Goal: Task Accomplishment & Management: Manage account settings

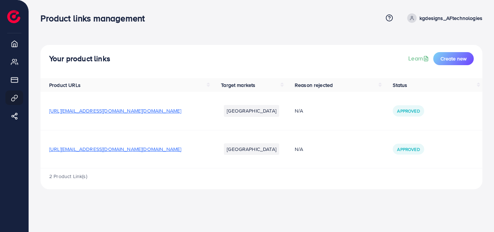
click at [282, 185] on div "2 Product Link(s)" at bounding box center [261, 178] width 442 height 21
drag, startPoint x: 294, startPoint y: 56, endPoint x: 301, endPoint y: 19, distance: 38.3
click at [301, 19] on div "Product links management Help Center Contact Support Term and policy About Us k…" at bounding box center [247, 100] width 494 height 201
click at [405, 149] on span "Approved" at bounding box center [408, 149] width 22 height 6
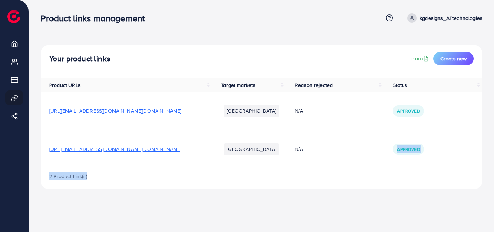
drag, startPoint x: 470, startPoint y: 188, endPoint x: 359, endPoint y: 166, distance: 112.8
click at [359, 166] on div "Product URLs Target markets Reason rejected Status [URL][EMAIL_ADDRESS][DOMAIN_…" at bounding box center [261, 133] width 442 height 111
click at [371, 174] on div "2 Product Link(s)" at bounding box center [261, 178] width 442 height 21
drag, startPoint x: 300, startPoint y: 174, endPoint x: 235, endPoint y: 176, distance: 65.1
click at [235, 176] on div "2 Product Link(s)" at bounding box center [261, 178] width 442 height 21
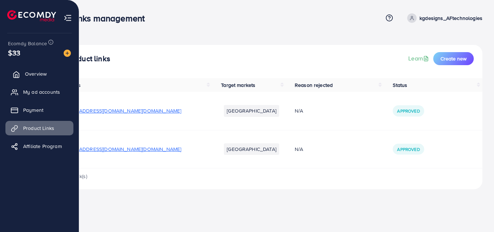
click at [41, 75] on span "Overview" at bounding box center [36, 73] width 22 height 7
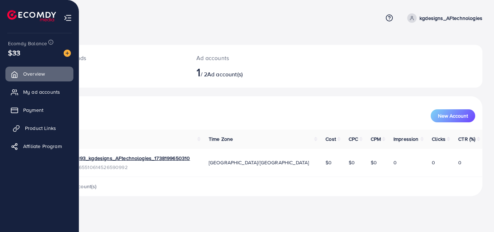
click at [41, 124] on span "Product Links" at bounding box center [40, 127] width 31 height 7
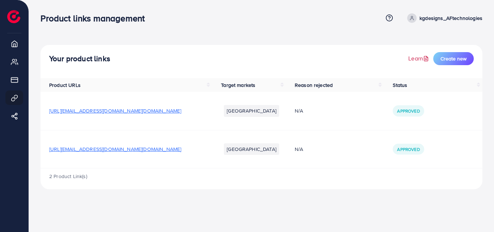
click at [417, 56] on link "Learn" at bounding box center [419, 58] width 22 height 8
click at [377, 83] on th "Reason rejected" at bounding box center [335, 85] width 98 height 14
click at [379, 88] on th "Reason rejected" at bounding box center [335, 85] width 98 height 14
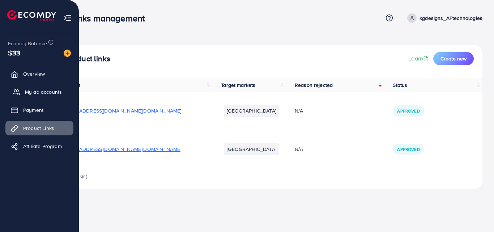
click at [44, 93] on span "My ad accounts" at bounding box center [43, 91] width 37 height 7
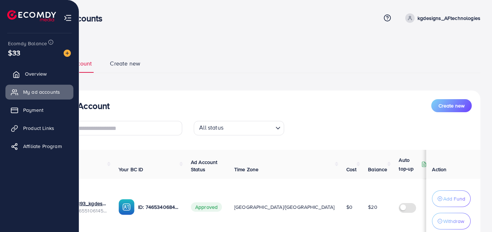
click at [38, 78] on link "Overview" at bounding box center [39, 74] width 68 height 14
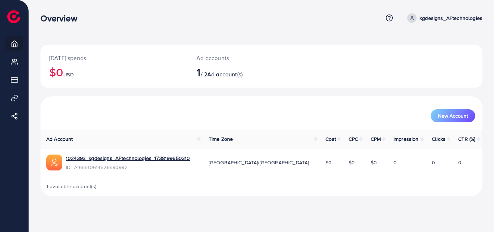
click at [258, 166] on span "[GEOGRAPHIC_DATA]/[GEOGRAPHIC_DATA]" at bounding box center [259, 162] width 100 height 7
click at [157, 156] on link "1024393_kgdesigns_AFtechnologies_1738199650310" at bounding box center [128, 157] width 124 height 7
click at [171, 194] on div "1 available account(s)" at bounding box center [261, 186] width 442 height 19
click at [420, 21] on link "kgdesigns_AFtechnologies" at bounding box center [443, 17] width 78 height 9
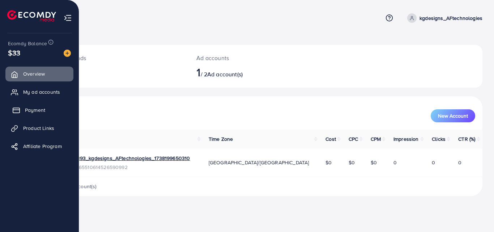
click at [48, 107] on link "Payment" at bounding box center [39, 110] width 68 height 14
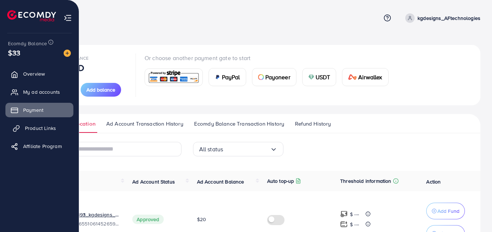
click at [44, 128] on span "Product Links" at bounding box center [40, 127] width 31 height 7
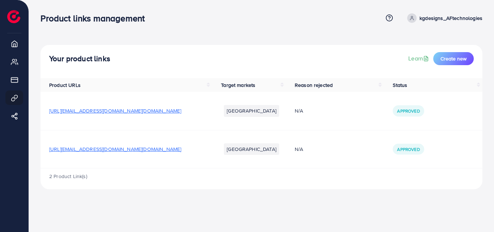
click at [175, 215] on div "Product links management Help Center Contact Support Term and policy About Us k…" at bounding box center [247, 116] width 494 height 232
click at [151, 147] on span "[URL][EMAIL_ADDRESS][DOMAIN_NAME][DOMAIN_NAME]" at bounding box center [115, 148] width 132 height 7
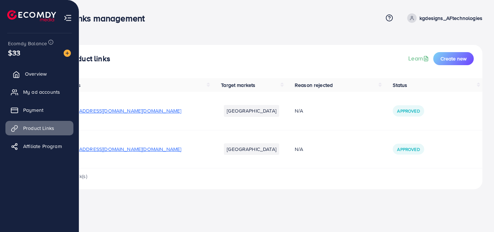
click at [30, 77] on span "Overview" at bounding box center [36, 73] width 22 height 7
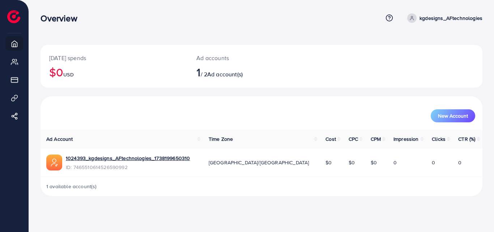
click at [463, 142] on span "CTR (%)" at bounding box center [466, 138] width 17 height 7
click at [157, 159] on link "1024393_kgdesigns_AFtechnologies_1738199650310" at bounding box center [128, 157] width 124 height 7
